Goal: Task Accomplishment & Management: Complete application form

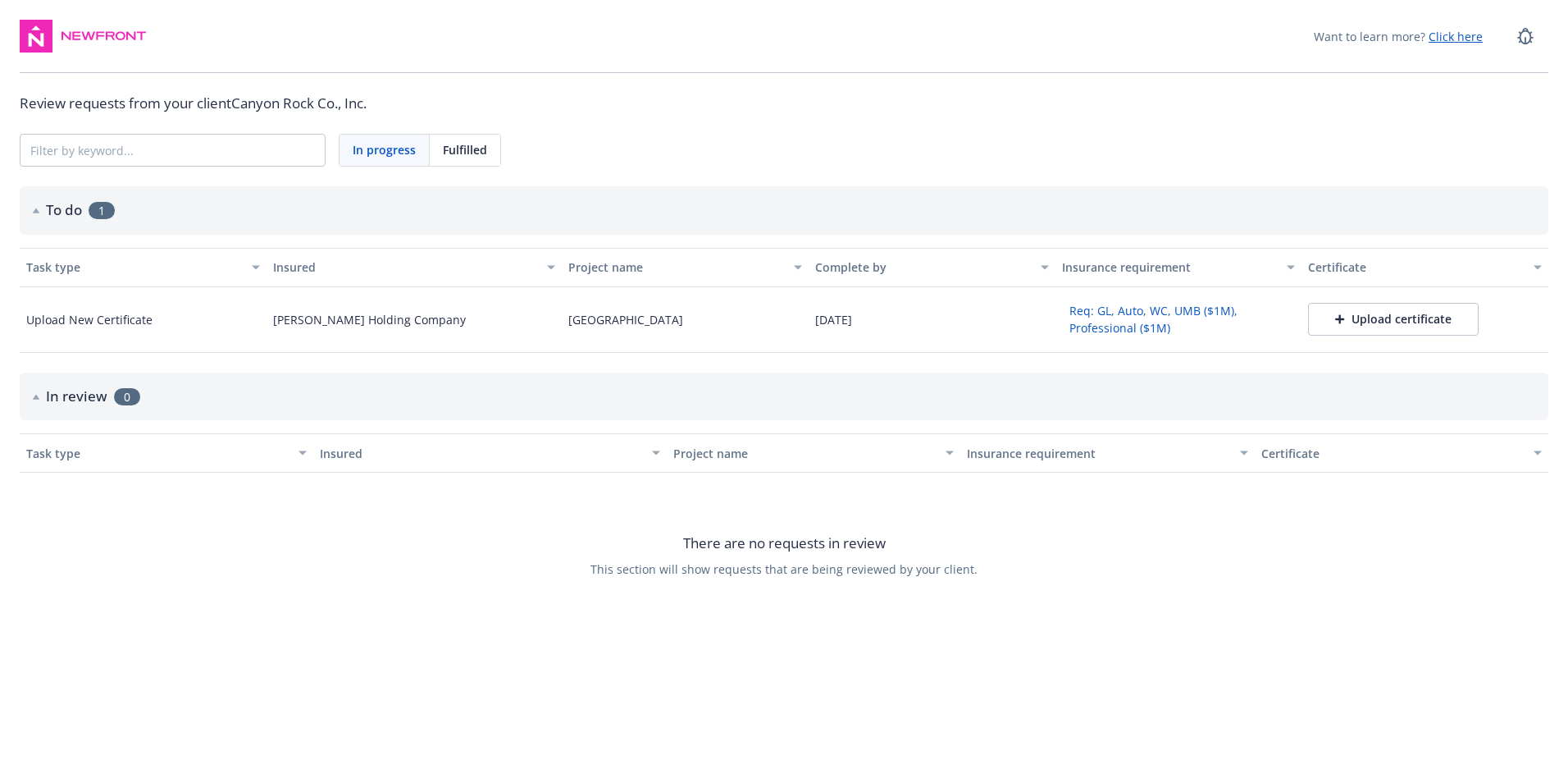
click at [1382, 321] on div "Upload certificate" at bounding box center [1394, 319] width 116 height 16
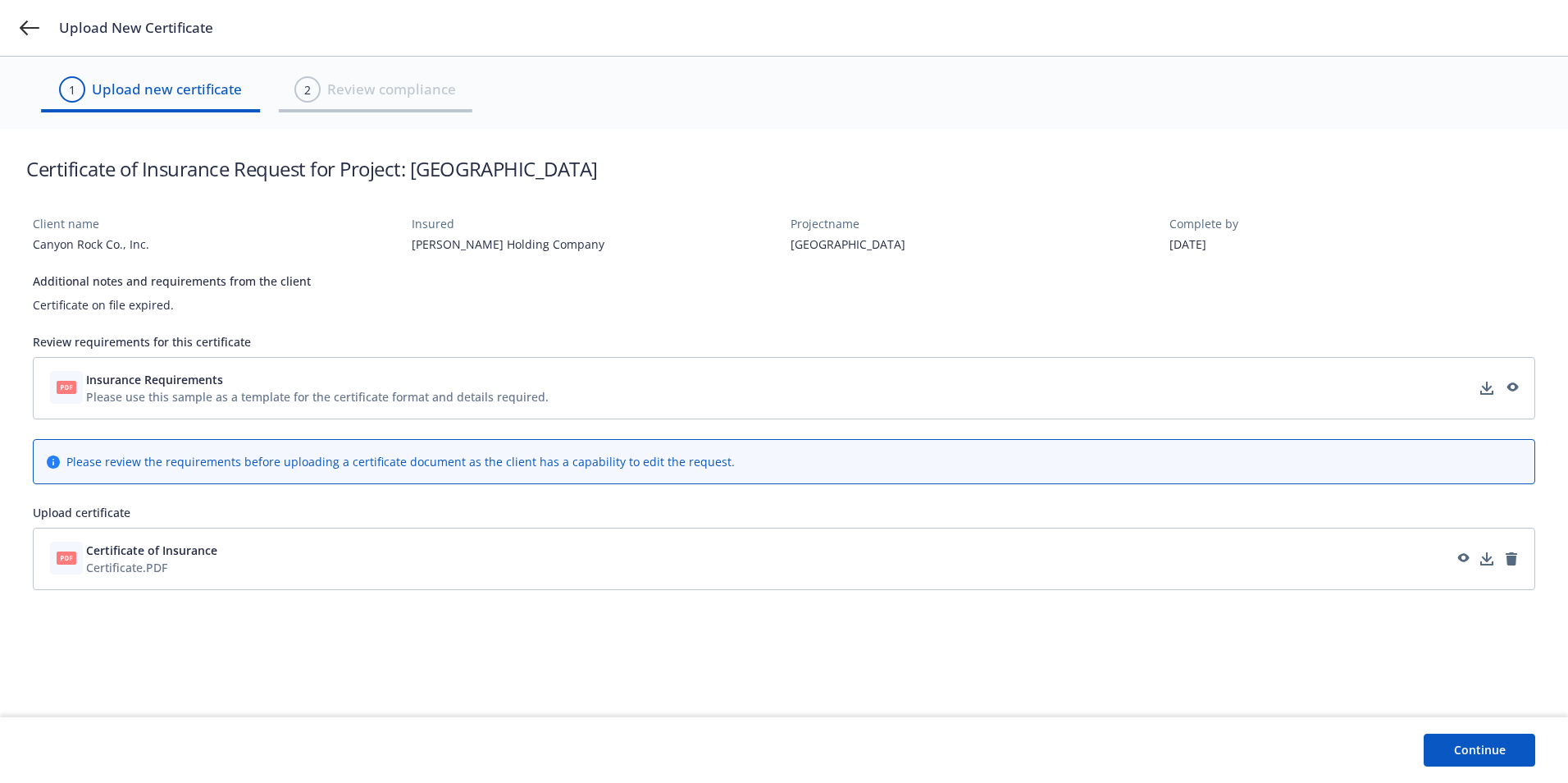
click at [1494, 730] on div "Continue" at bounding box center [784, 750] width 1568 height 65
click at [1486, 743] on button "Continue" at bounding box center [1479, 750] width 112 height 33
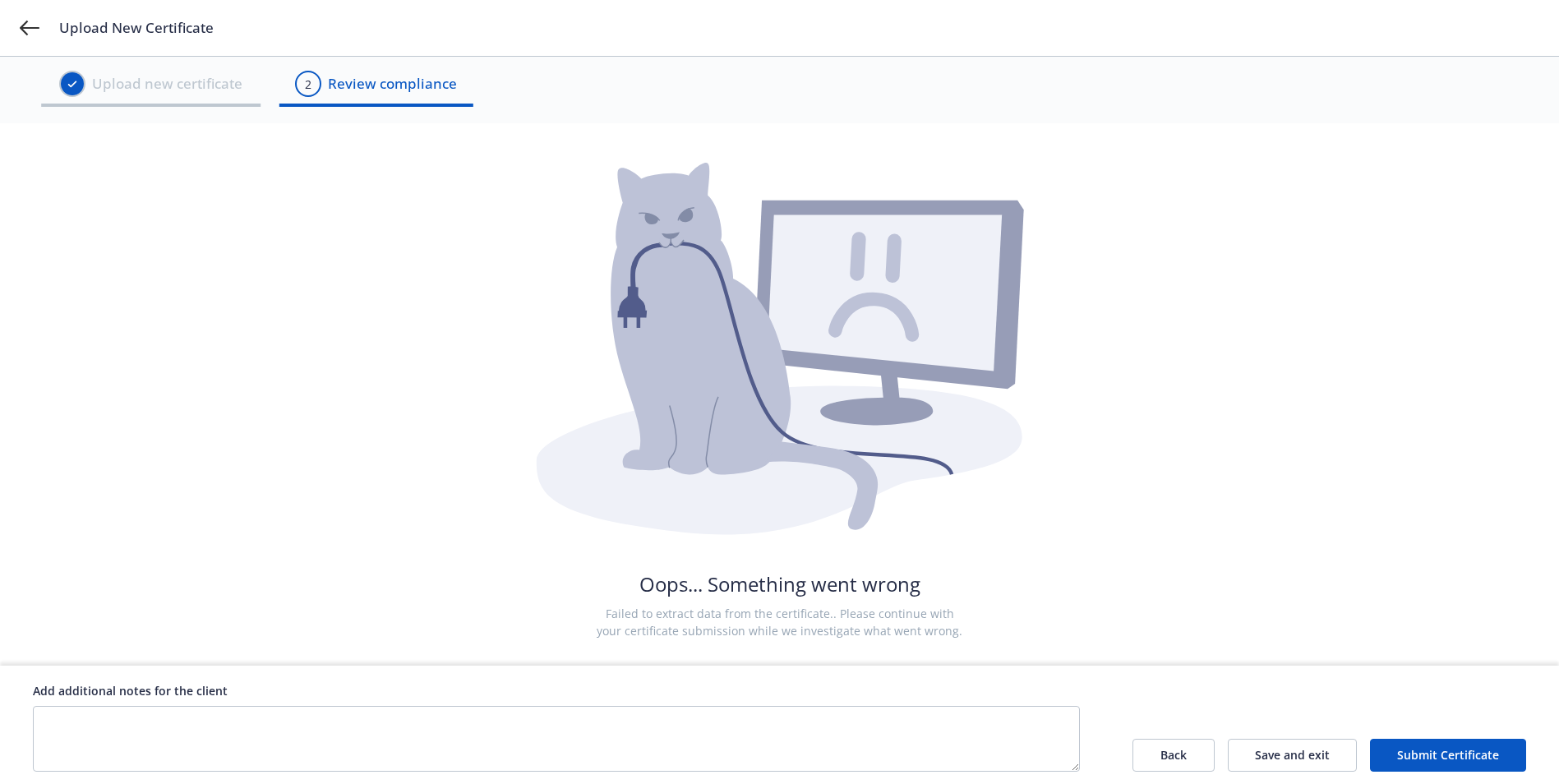
scroll to position [10, 0]
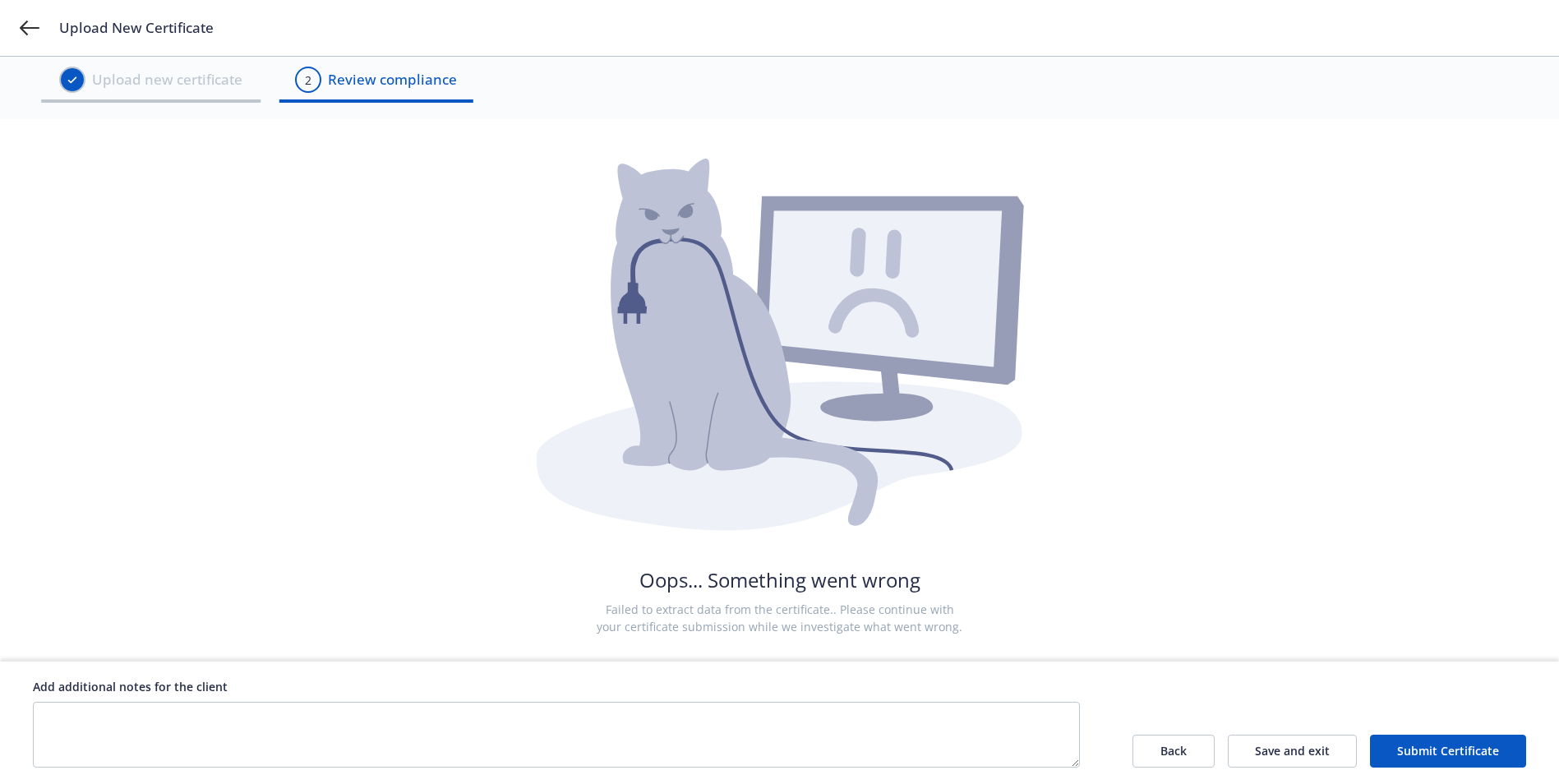
click at [1433, 752] on button "Submit Certificate" at bounding box center [1448, 751] width 156 height 33
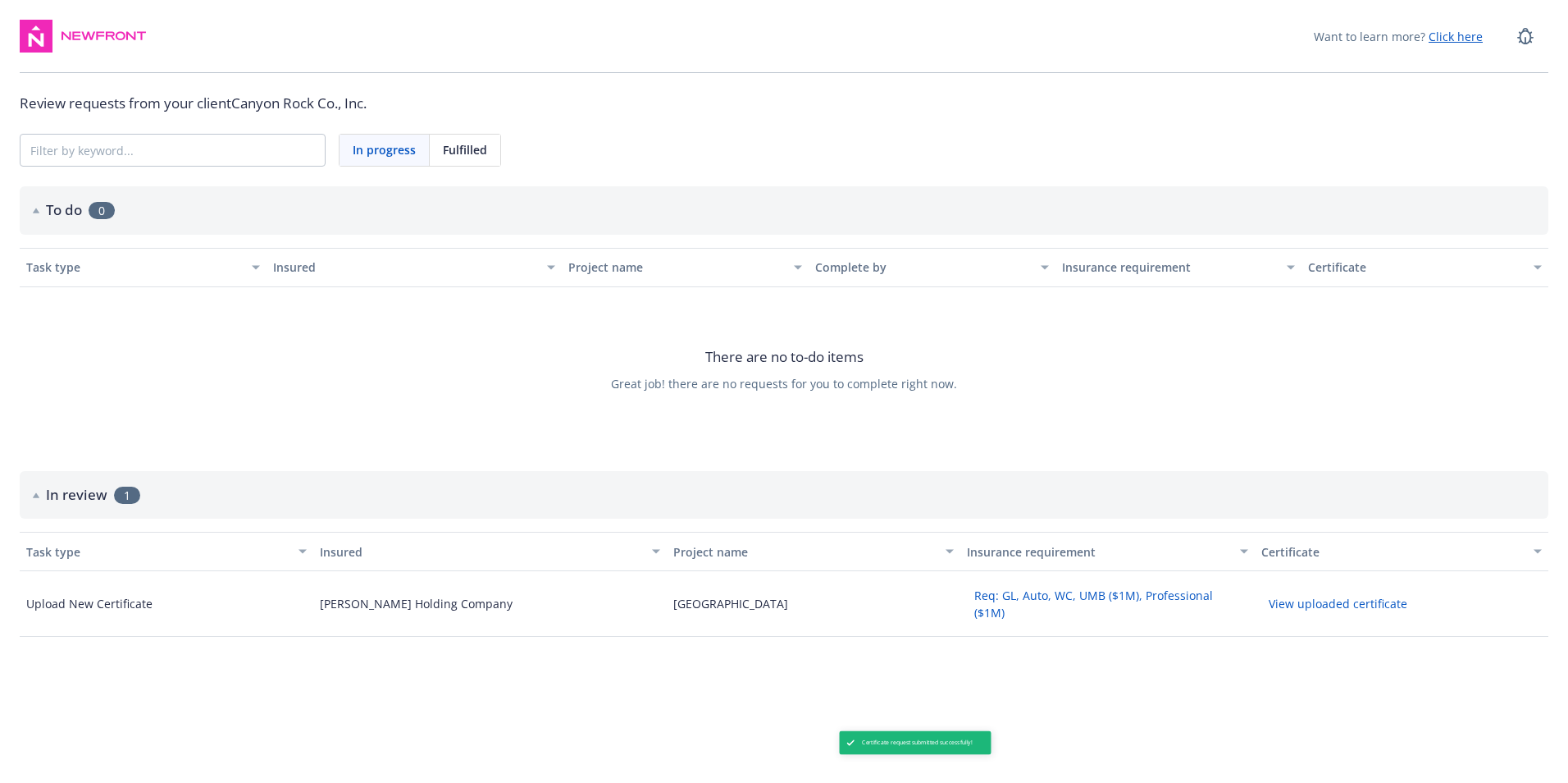
click at [1361, 601] on button "View uploaded certificate" at bounding box center [1337, 603] width 153 height 25
click at [394, 151] on span "In progress" at bounding box center [384, 149] width 64 height 17
click at [1365, 607] on button "View uploaded certificate" at bounding box center [1337, 603] width 153 height 25
click at [1533, 551] on div "Certificate" at bounding box center [1401, 551] width 281 height 17
click at [1533, 551] on icon "button" at bounding box center [1537, 550] width 8 height 5
